Goal: Transaction & Acquisition: Purchase product/service

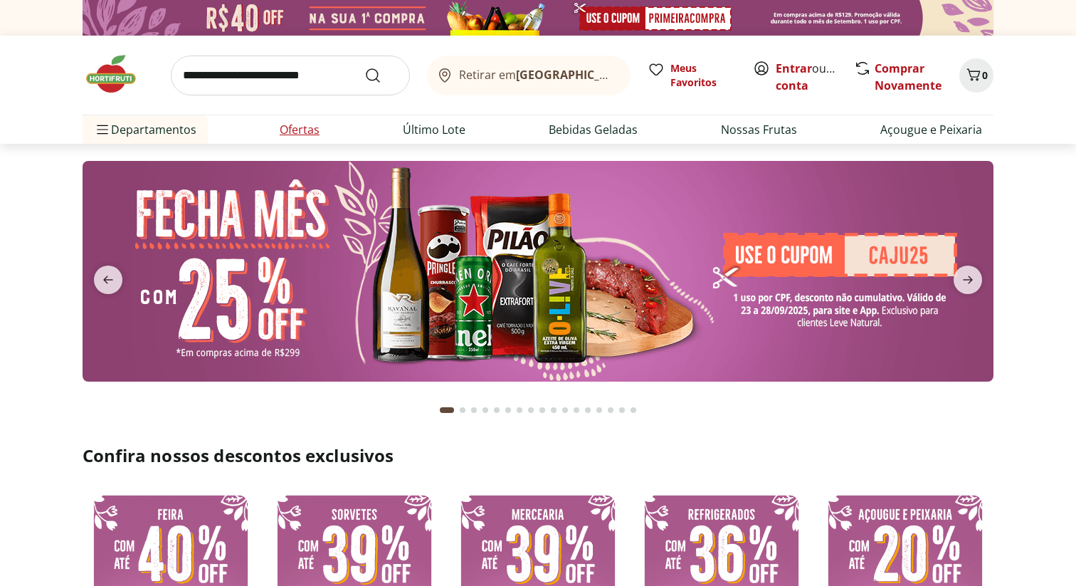
click at [295, 131] on link "Ofertas" at bounding box center [300, 129] width 40 height 17
select select "**********"
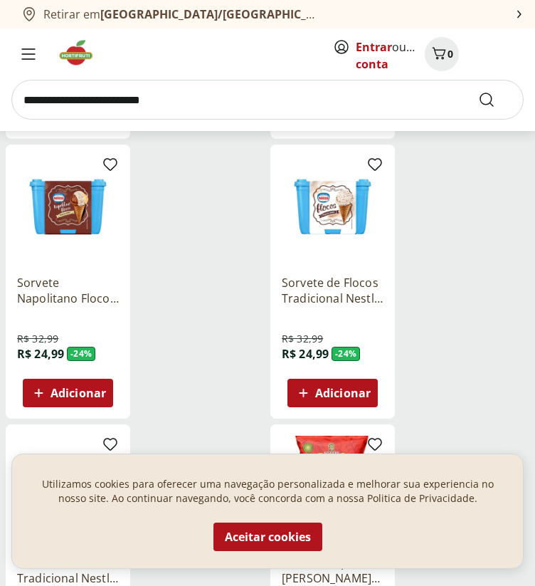
scroll to position [1309, 0]
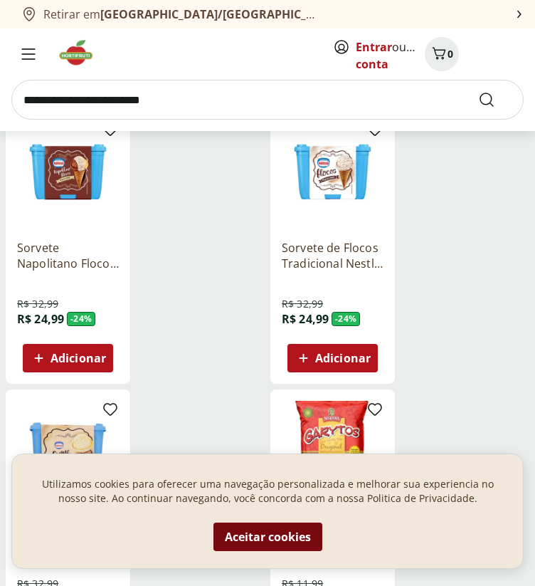
click at [284, 537] on button "Aceitar cookies" at bounding box center [268, 537] width 109 height 28
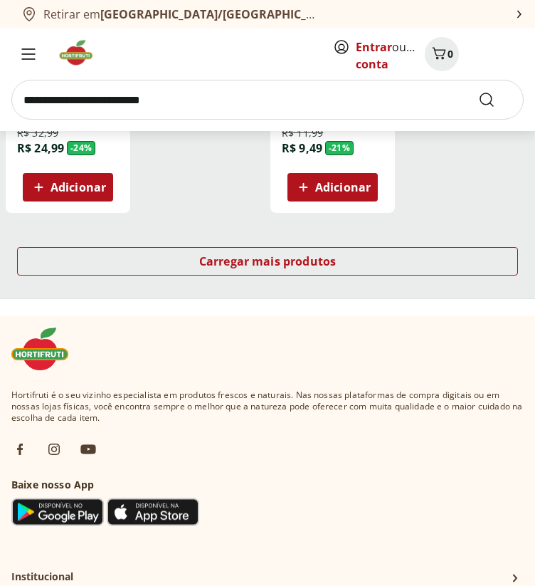
scroll to position [1743, 0]
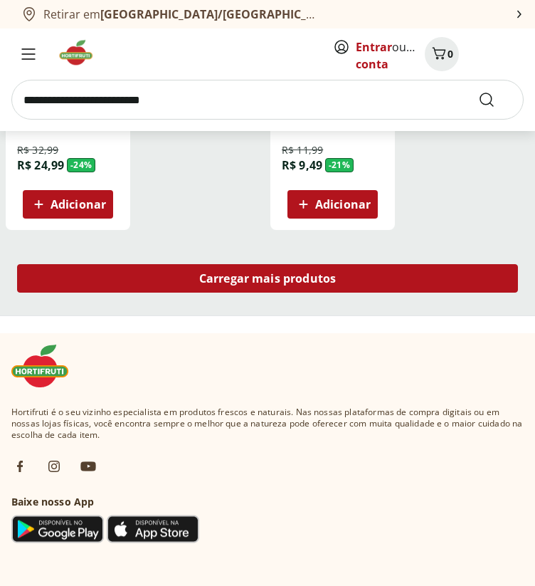
click at [451, 281] on div "Carregar mais produtos" at bounding box center [267, 278] width 501 height 28
